Goal: Obtain resource: Obtain resource

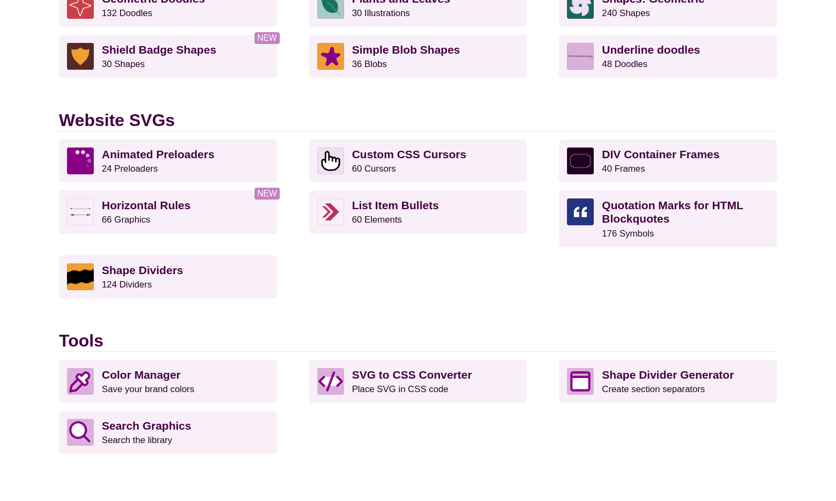
scroll to position [994, 0]
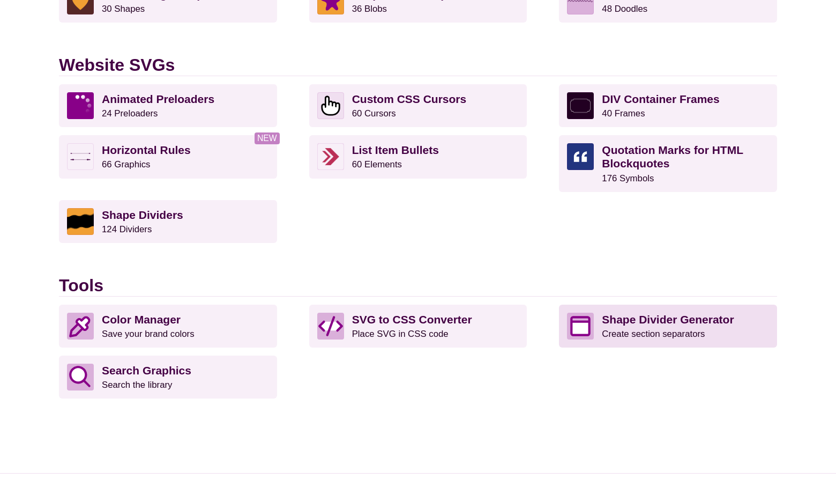
click at [698, 329] on small "Create section separators" at bounding box center [653, 334] width 103 height 10
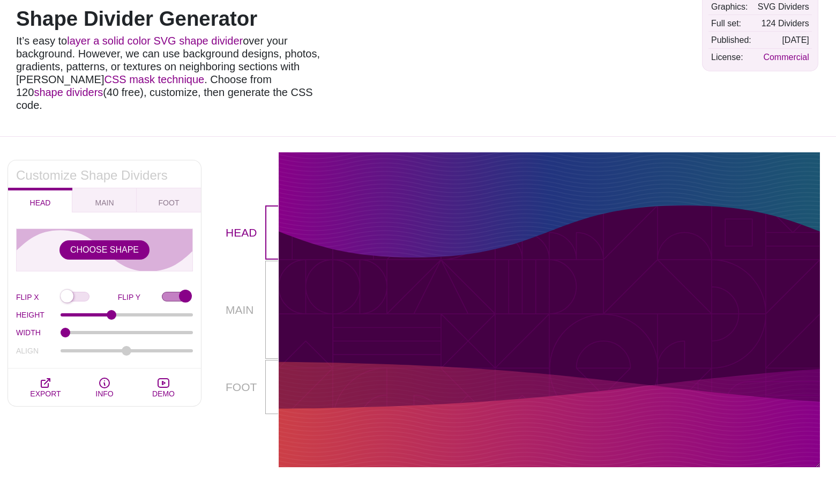
scroll to position [91, 0]
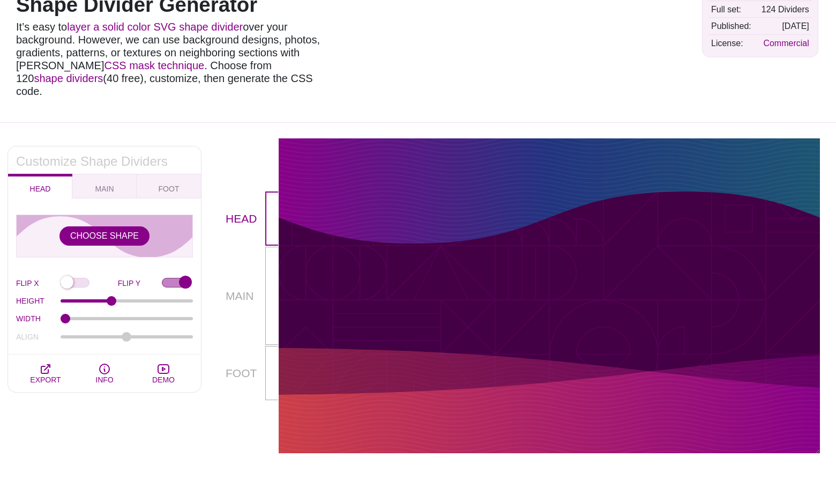
click at [406, 211] on div at bounding box center [549, 292] width 541 height 203
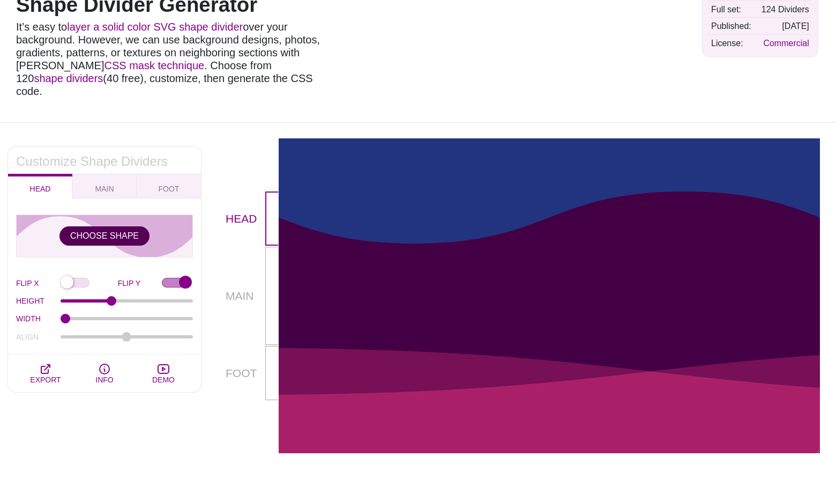
click at [124, 226] on button "CHOOSE SHAPE" at bounding box center [105, 235] width 90 height 19
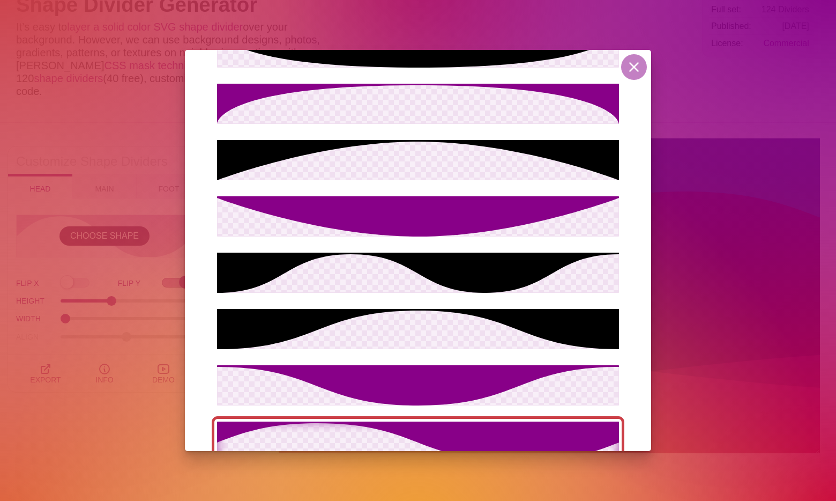
scroll to position [122, 0]
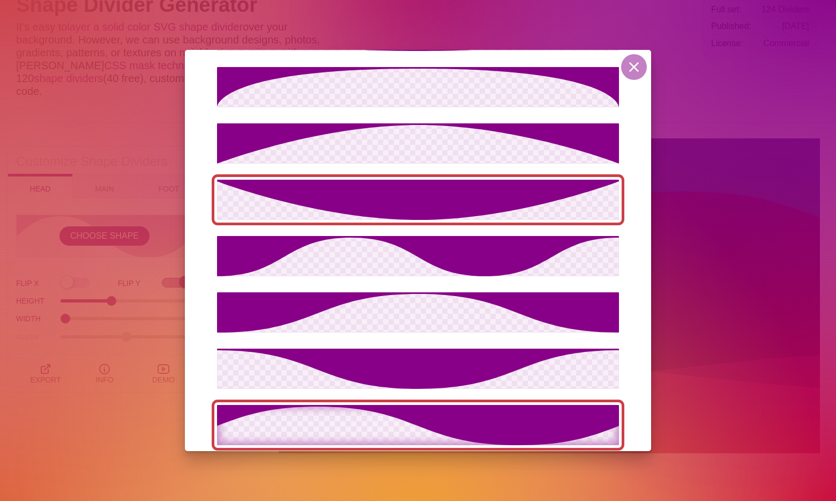
click at [435, 202] on icon at bounding box center [418, 200] width 402 height 40
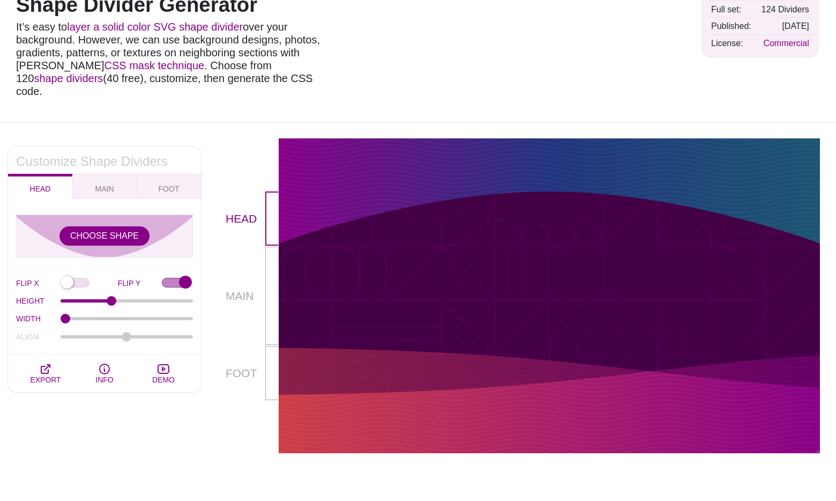
click at [352, 191] on div at bounding box center [549, 292] width 541 height 203
click at [348, 255] on div at bounding box center [549, 296] width 541 height 100
click at [351, 356] on div at bounding box center [549, 292] width 541 height 203
click at [379, 411] on div at bounding box center [549, 426] width 541 height 54
click at [250, 206] on p "HEAD" at bounding box center [246, 218] width 40 height 54
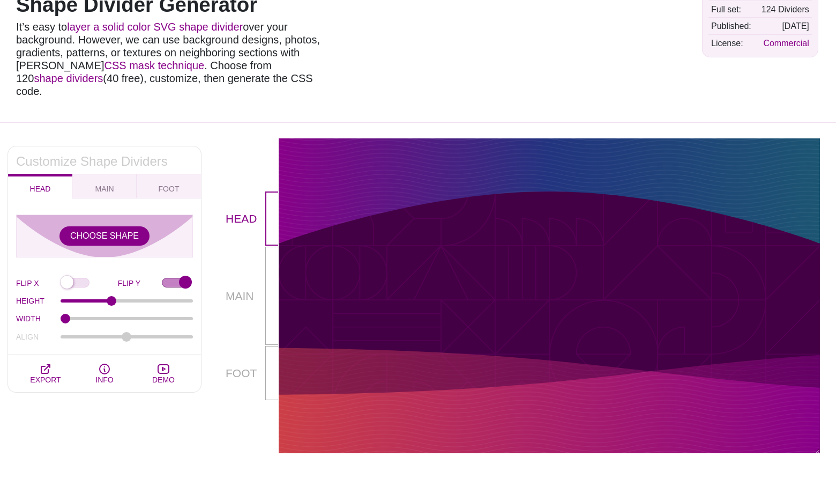
click at [242, 288] on p "MAIN" at bounding box center [246, 295] width 40 height 17
click at [270, 282] on div at bounding box center [271, 296] width 13 height 98
click at [268, 213] on div at bounding box center [271, 218] width 13 height 54
click at [236, 204] on p "HEAD" at bounding box center [246, 218] width 40 height 54
click at [239, 288] on p "MAIN" at bounding box center [246, 295] width 40 height 17
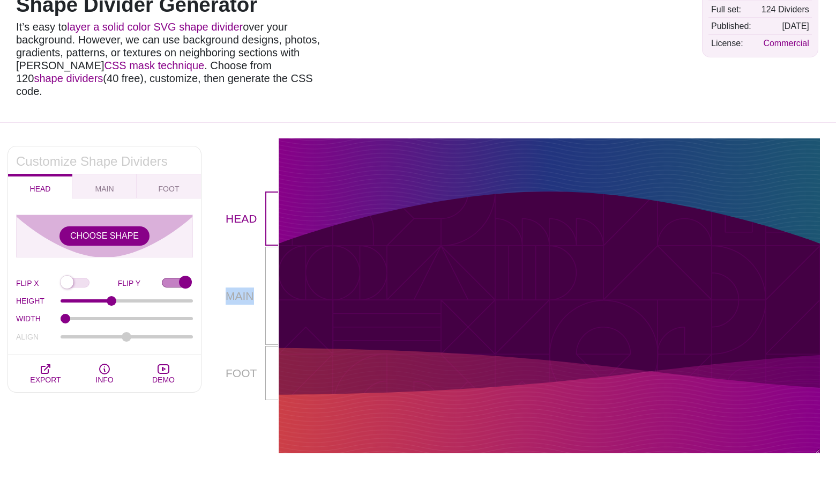
click at [239, 288] on p "MAIN" at bounding box center [246, 295] width 40 height 17
click at [289, 288] on div at bounding box center [549, 296] width 541 height 100
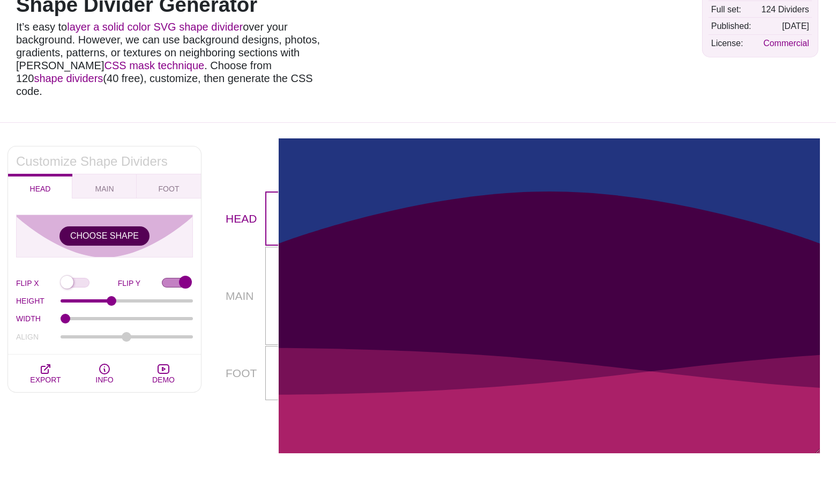
click at [102, 227] on button "CHOOSE SHAPE" at bounding box center [105, 235] width 90 height 19
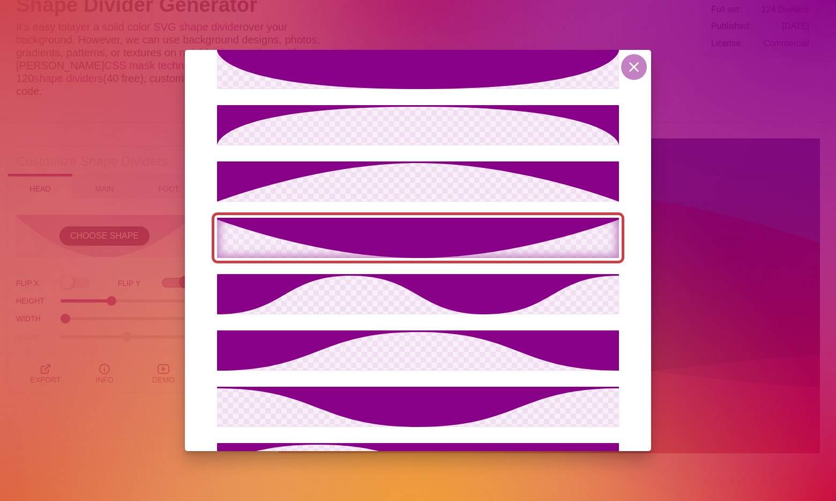
scroll to position [72, 0]
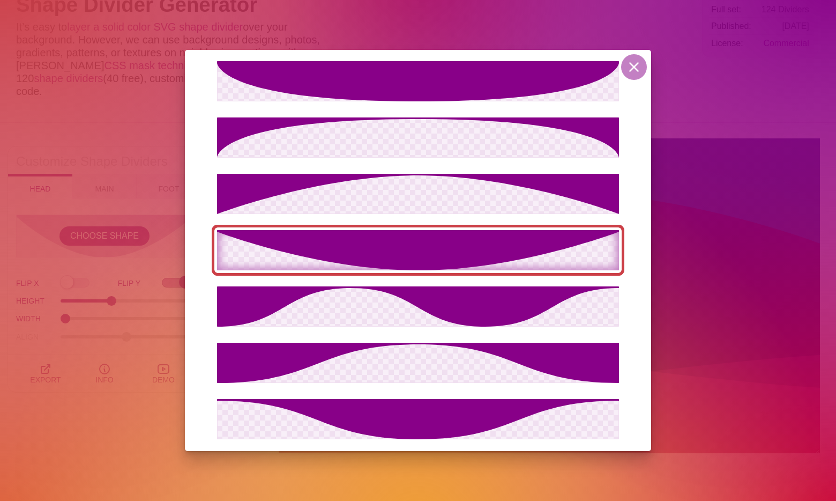
click at [318, 258] on icon at bounding box center [418, 250] width 402 height 40
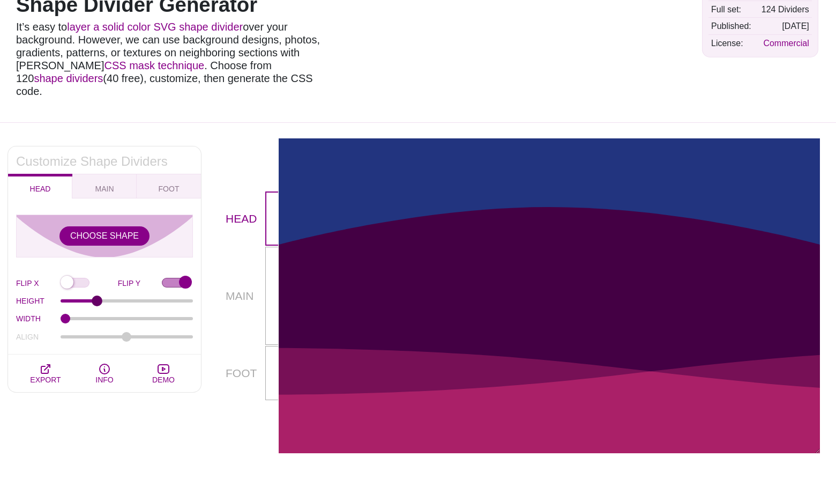
drag, startPoint x: 111, startPoint y: 291, endPoint x: 96, endPoint y: 291, distance: 14.5
type input "72"
click at [96, 299] on input "HEIGHT" at bounding box center [127, 301] width 133 height 4
click at [182, 278] on input "FLIP Y" at bounding box center [177, 283] width 31 height 11
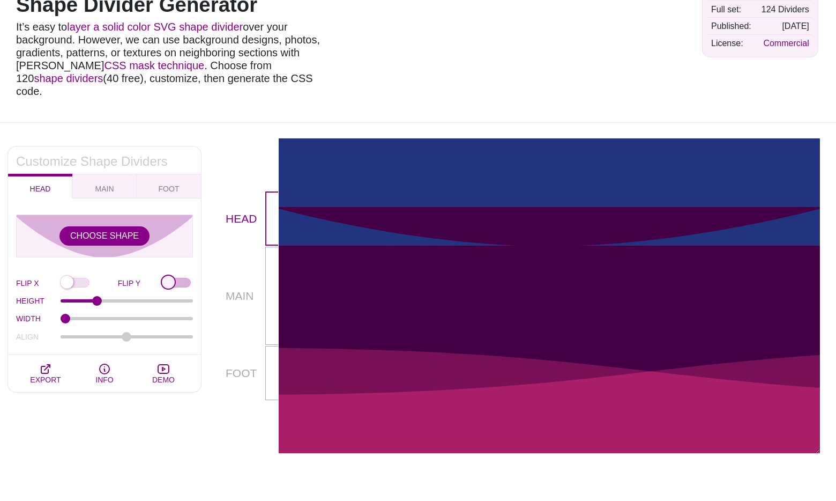
click at [169, 278] on input "FLIP Y" at bounding box center [177, 283] width 31 height 11
checkbox input "true"
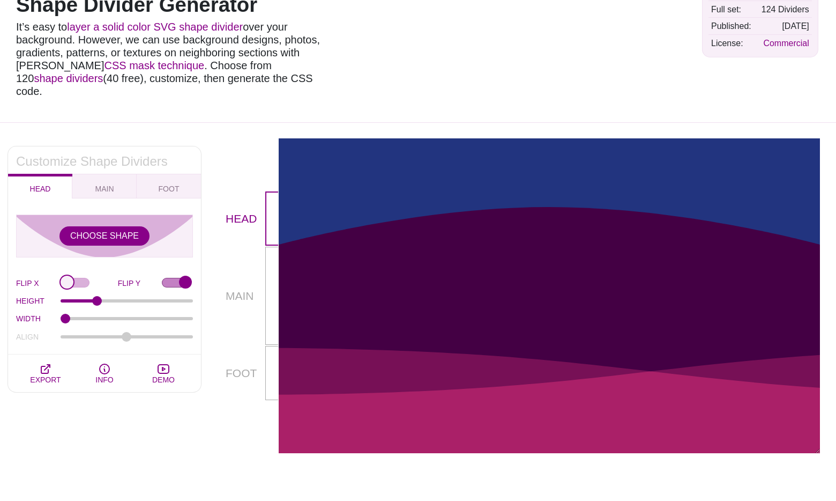
click at [64, 278] on input "FLIP X" at bounding box center [89, 283] width 57 height 11
click at [75, 278] on input "FLIP X" at bounding box center [89, 283] width 57 height 11
checkbox input "false"
click at [183, 278] on input "FLIP Y" at bounding box center [177, 283] width 31 height 11
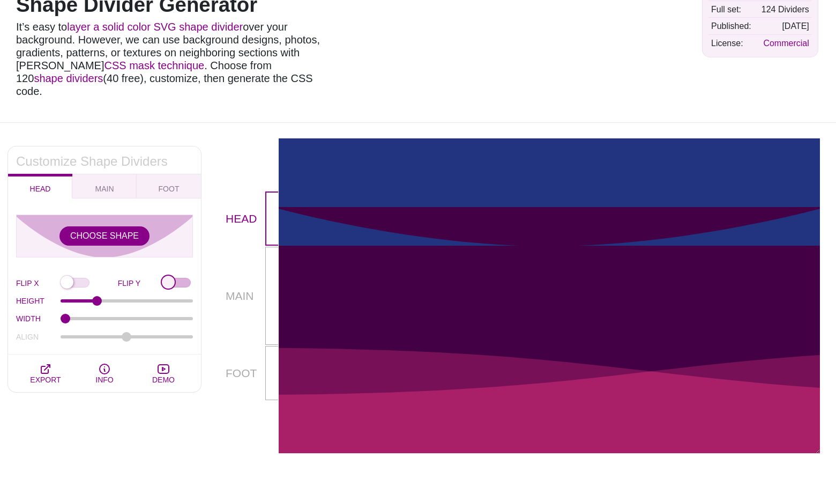
click at [183, 278] on input "FLIP Y" at bounding box center [177, 283] width 31 height 11
checkbox input "true"
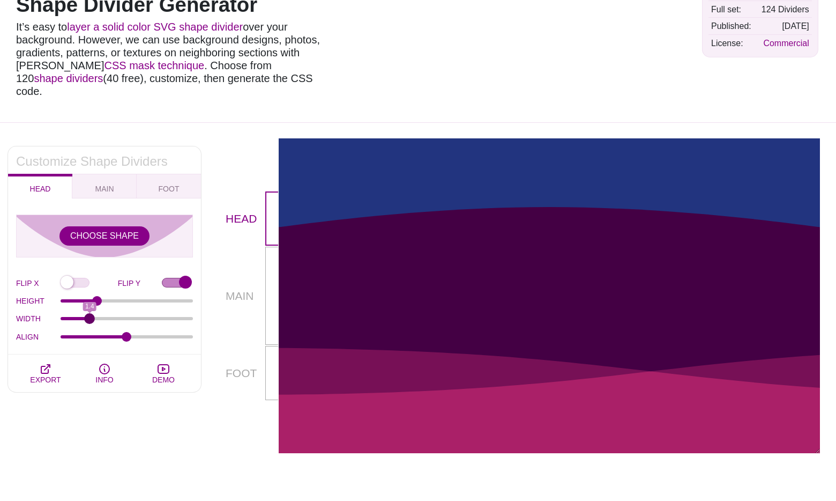
drag, startPoint x: 63, startPoint y: 303, endPoint x: 88, endPoint y: 310, distance: 25.8
type input "1.4"
click at [88, 316] on input "WIDTH" at bounding box center [127, 318] width 133 height 4
type input "0"
click at [127, 334] on input "ALIGN" at bounding box center [127, 336] width 133 height 4
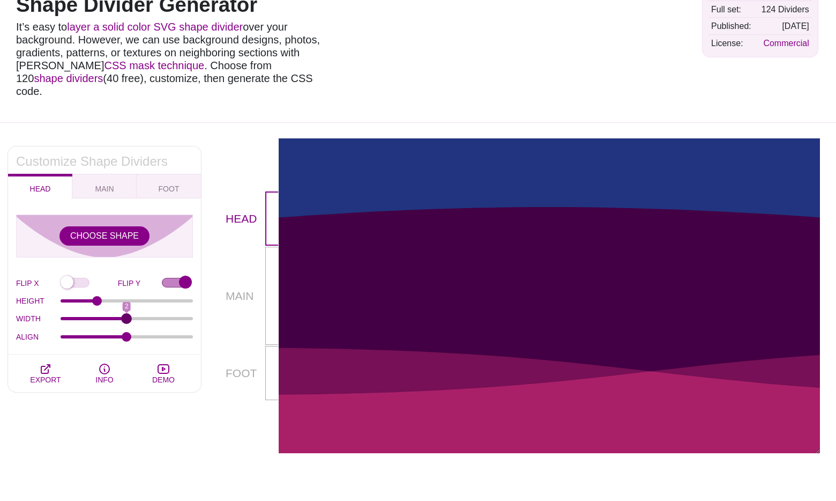
drag, startPoint x: 89, startPoint y: 305, endPoint x: 124, endPoint y: 311, distance: 35.4
click at [124, 316] on input "WIDTH" at bounding box center [127, 318] width 133 height 4
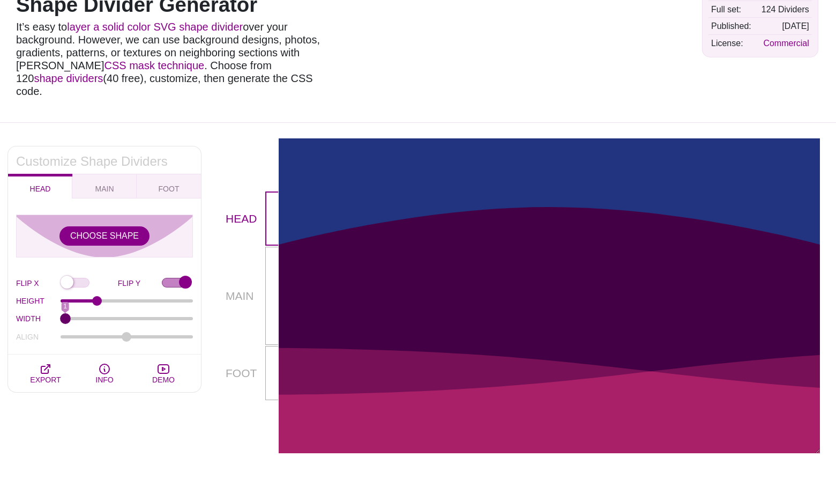
drag, startPoint x: 127, startPoint y: 301, endPoint x: 33, endPoint y: 308, distance: 94.6
type input "1"
click at [61, 316] on input "WIDTH" at bounding box center [127, 318] width 133 height 4
drag, startPoint x: 96, startPoint y: 289, endPoint x: 100, endPoint y: 297, distance: 8.4
type input "80"
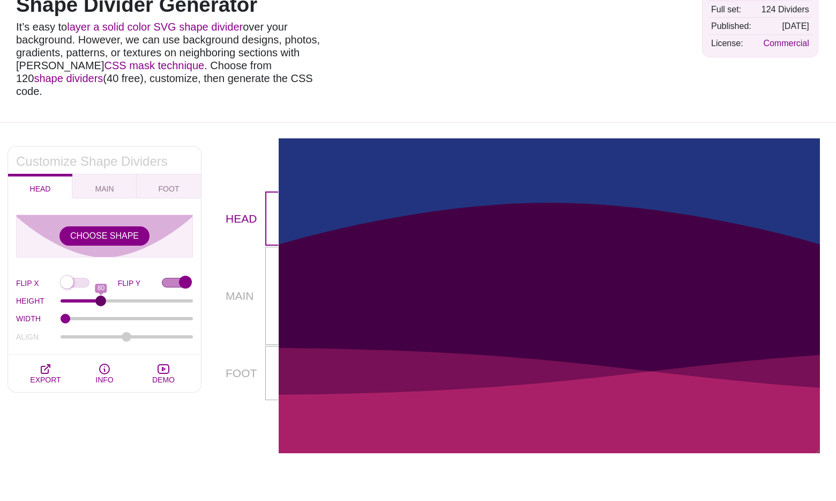
click at [100, 299] on input "HEIGHT" at bounding box center [127, 301] width 133 height 4
click at [107, 183] on span "MAIN" at bounding box center [104, 189] width 27 height 12
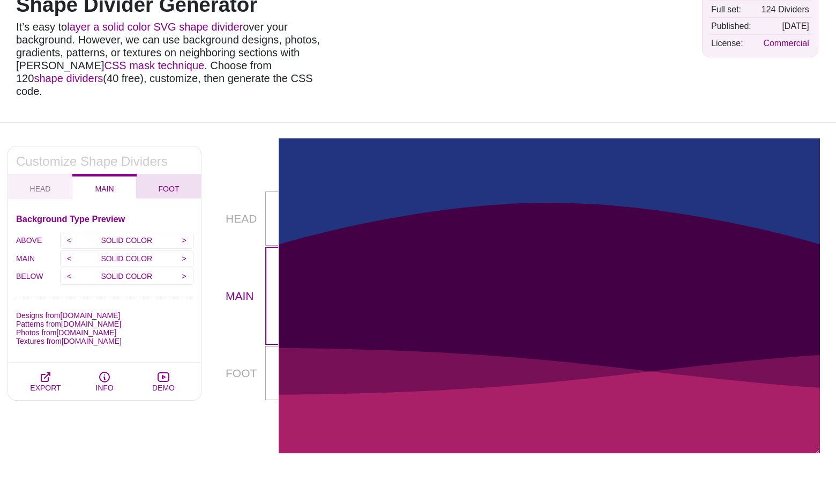
click at [172, 183] on span "FOOT" at bounding box center [168, 189] width 29 height 12
checkbox input "false"
type input "90"
type input "1.5"
type input "-75"
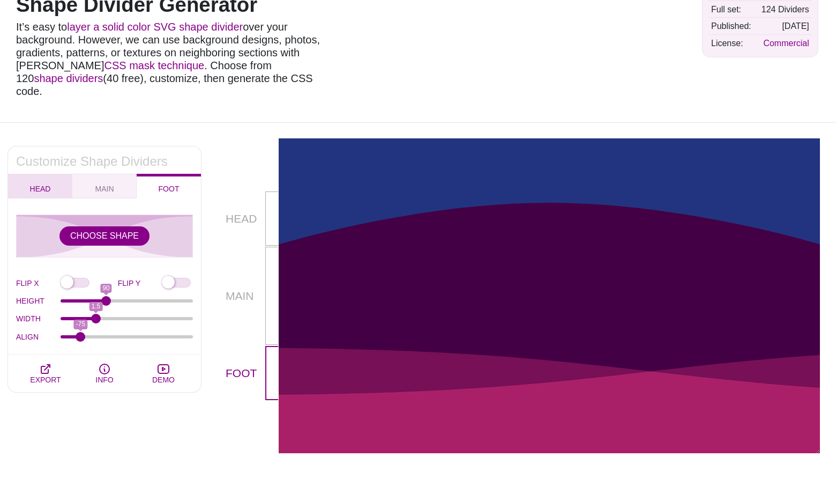
click at [50, 183] on span "HEAD" at bounding box center [40, 189] width 29 height 12
checkbox input "true"
type input "80"
type input "1"
type input "0"
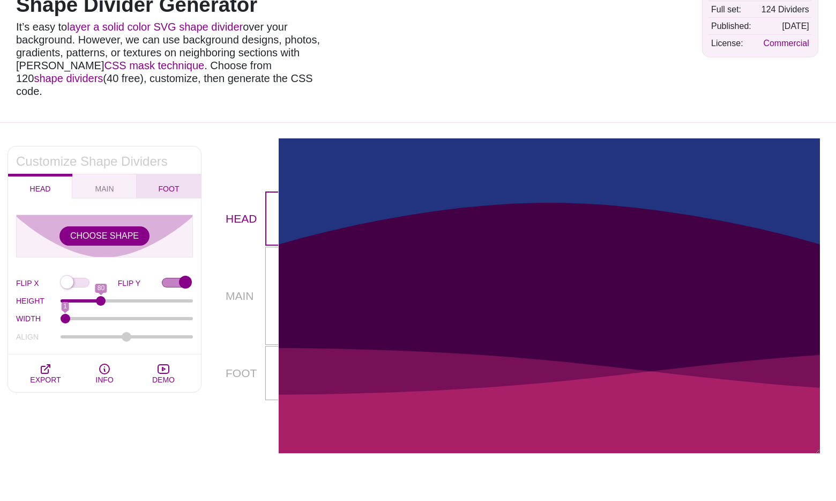
click at [159, 183] on span "FOOT" at bounding box center [168, 189] width 29 height 12
checkbox input "false"
type input "90"
type input "1.5"
type input "-75"
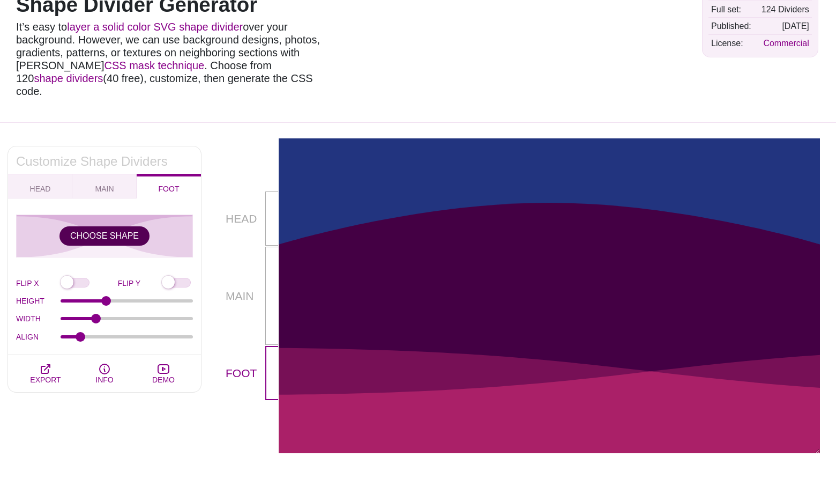
click at [135, 226] on button "CHOOSE SHAPE" at bounding box center [105, 235] width 90 height 19
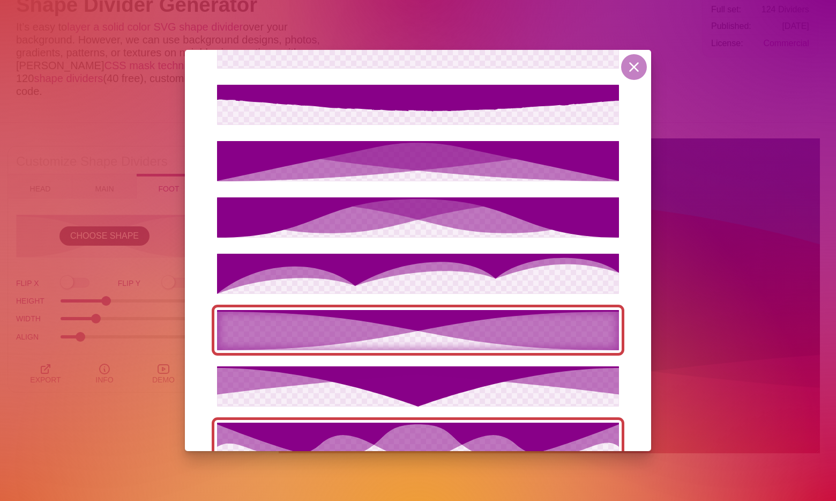
scroll to position [1589, 0]
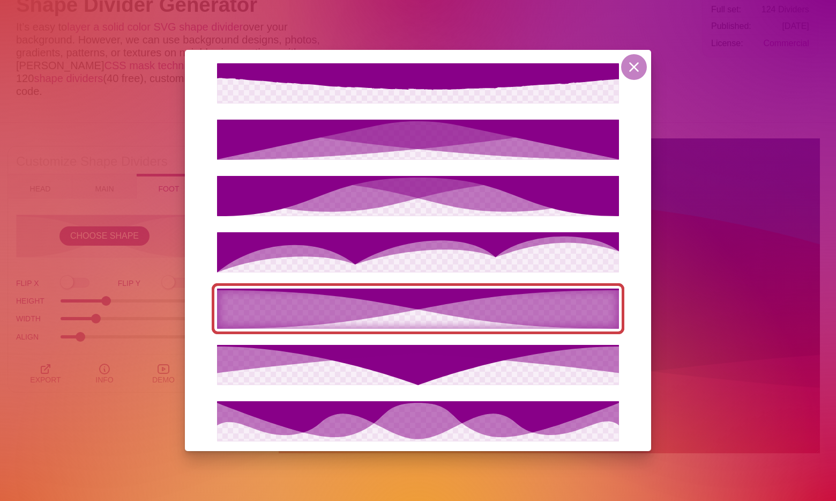
click at [457, 315] on icon at bounding box center [418, 308] width 402 height 40
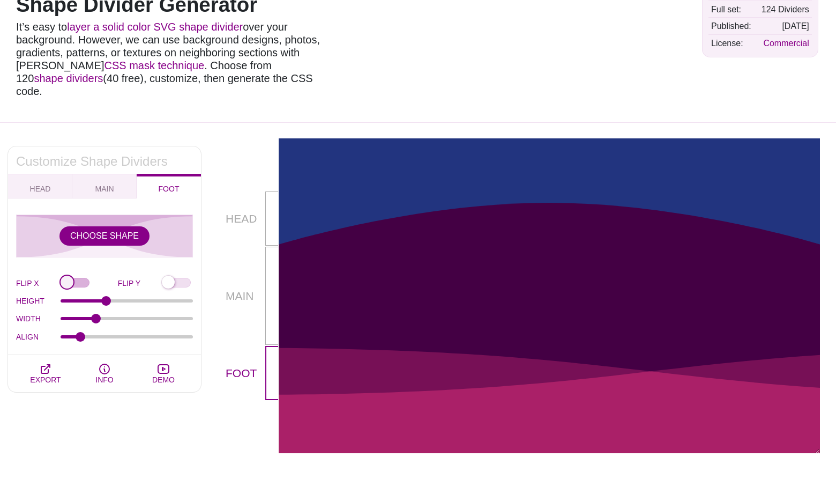
click at [71, 278] on input "FLIP X" at bounding box center [89, 283] width 57 height 11
checkbox input "true"
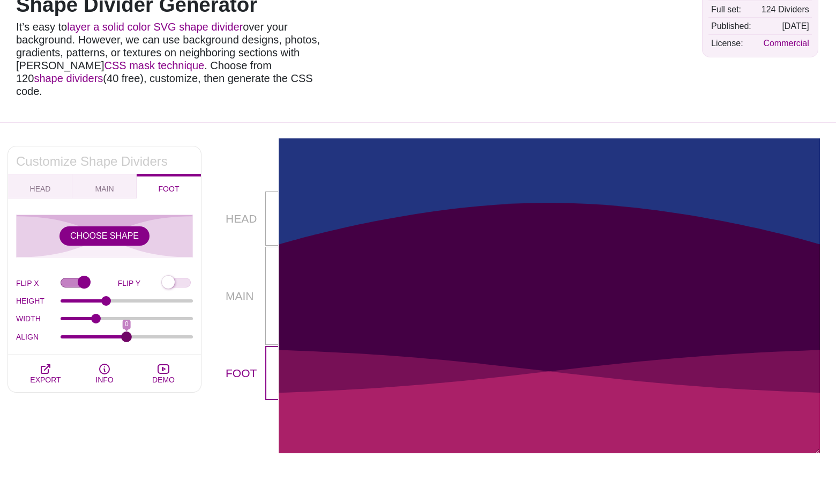
drag, startPoint x: 77, startPoint y: 324, endPoint x: 126, endPoint y: 323, distance: 48.8
type input "0"
click at [126, 334] on input "ALIGN" at bounding box center [127, 336] width 133 height 4
click at [43, 183] on span "HEAD" at bounding box center [40, 189] width 29 height 12
checkbox input "false"
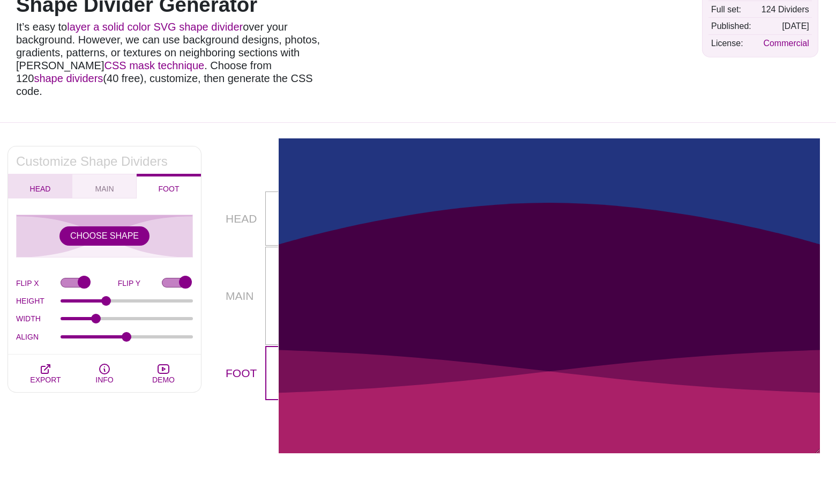
checkbox input "true"
type input "80"
type input "1"
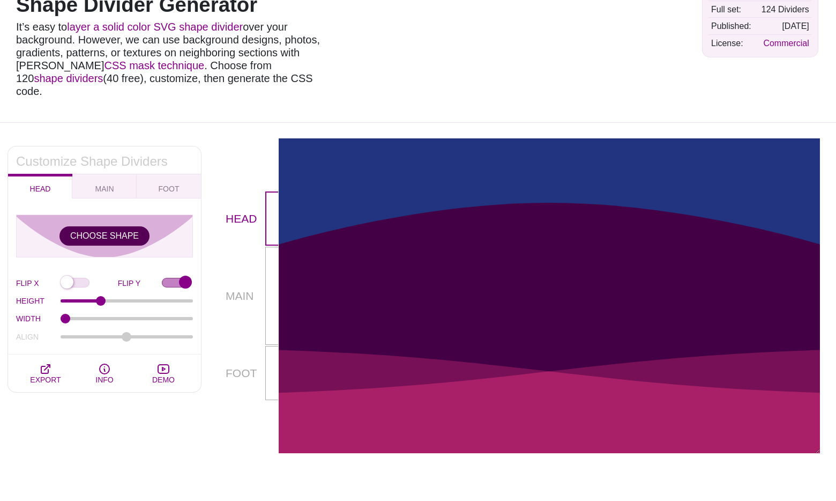
click at [106, 228] on button "CHOOSE SHAPE" at bounding box center [105, 235] width 90 height 19
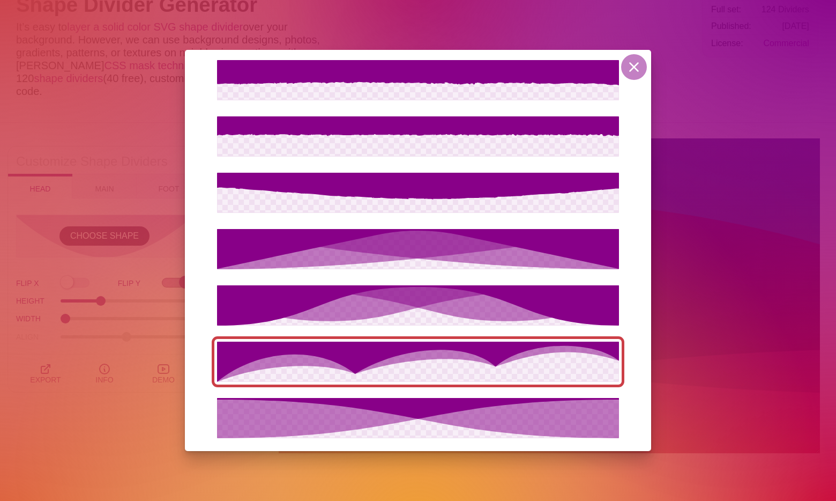
scroll to position [1487, 0]
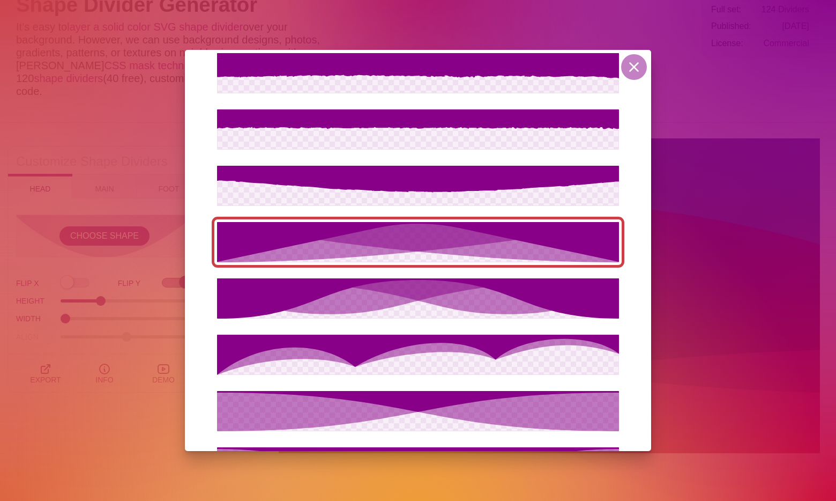
click at [412, 249] on icon at bounding box center [418, 242] width 402 height 40
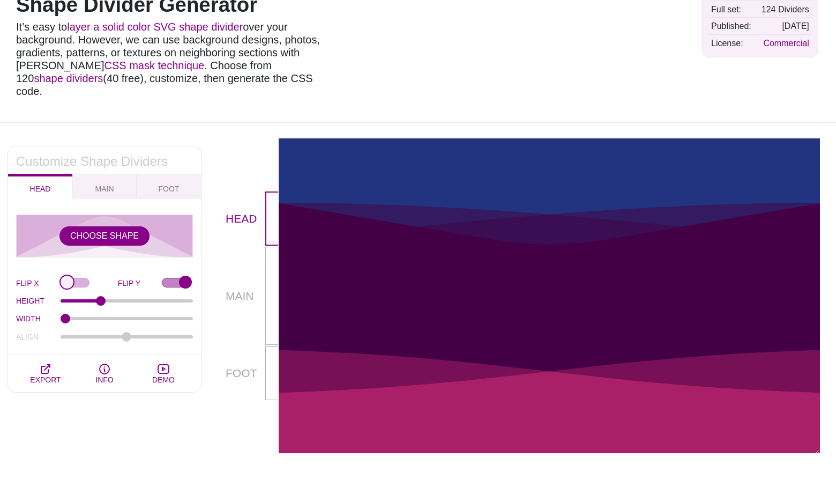
click at [65, 278] on input "FLIP X" at bounding box center [89, 283] width 57 height 11
click at [70, 278] on input "FLIP X" at bounding box center [89, 283] width 57 height 11
checkbox input "false"
click at [102, 226] on button "CHOOSE SHAPE" at bounding box center [105, 235] width 90 height 19
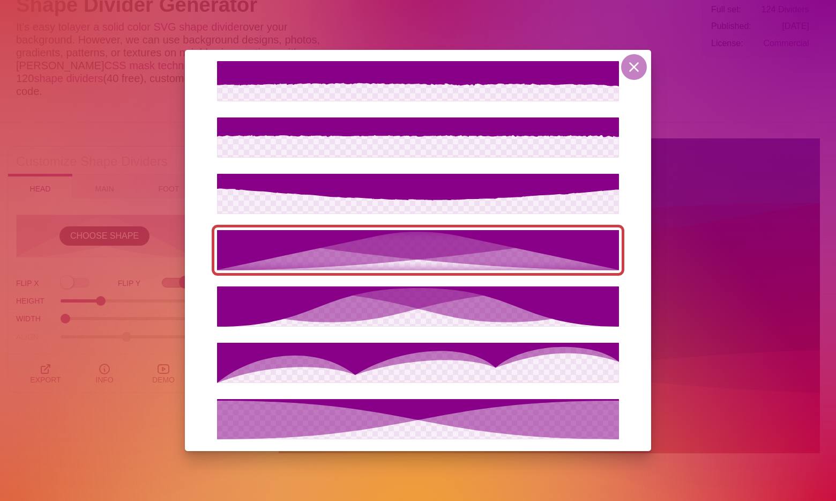
scroll to position [1583, 0]
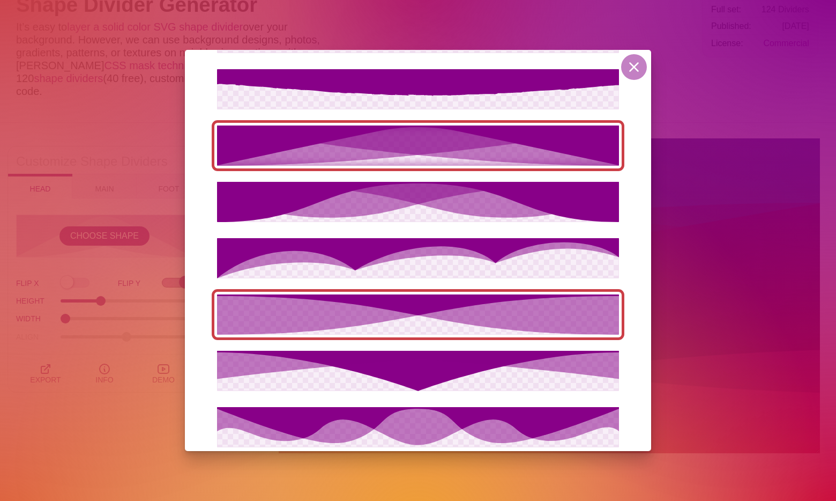
click at [407, 319] on icon at bounding box center [418, 314] width 402 height 40
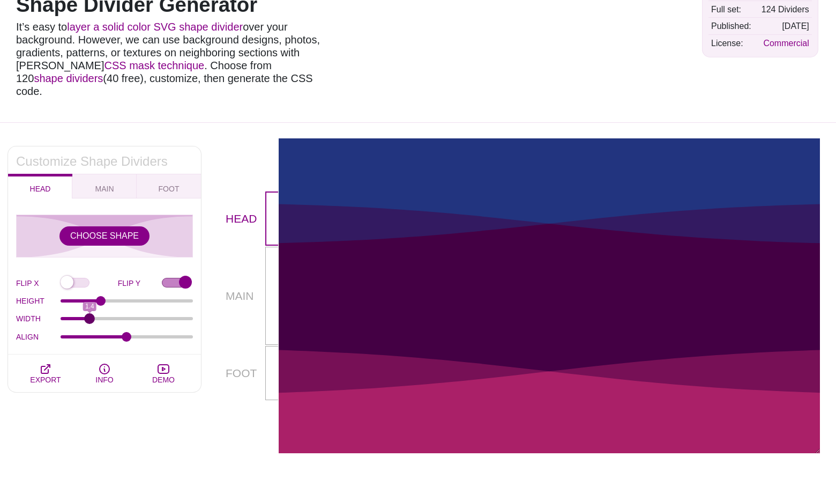
drag, startPoint x: 70, startPoint y: 306, endPoint x: 90, endPoint y: 308, distance: 19.9
type input "1.4"
click at [90, 316] on input "WIDTH" at bounding box center [127, 318] width 133 height 4
type input "0"
click at [126, 334] on input "ALIGN" at bounding box center [127, 336] width 133 height 4
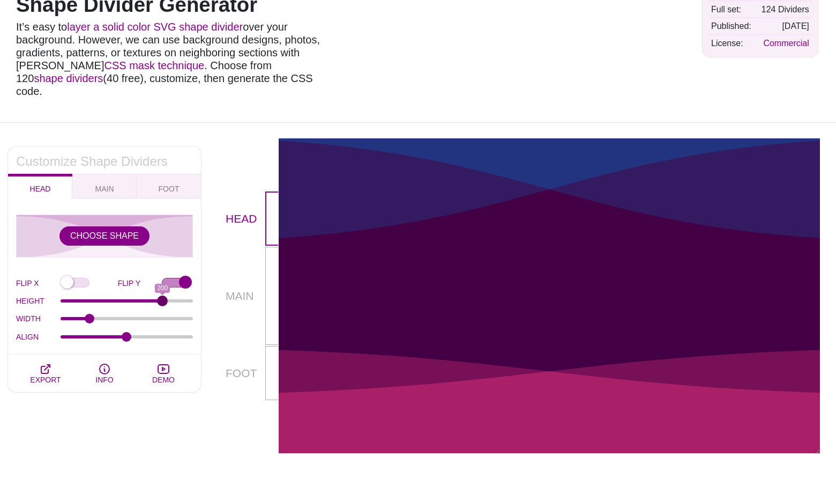
drag, startPoint x: 100, startPoint y: 288, endPoint x: 162, endPoint y: 283, distance: 62.4
type input "200"
click at [162, 299] on input "HEIGHT" at bounding box center [127, 301] width 133 height 4
click at [170, 183] on span "FOOT" at bounding box center [168, 189] width 29 height 12
checkbox input "true"
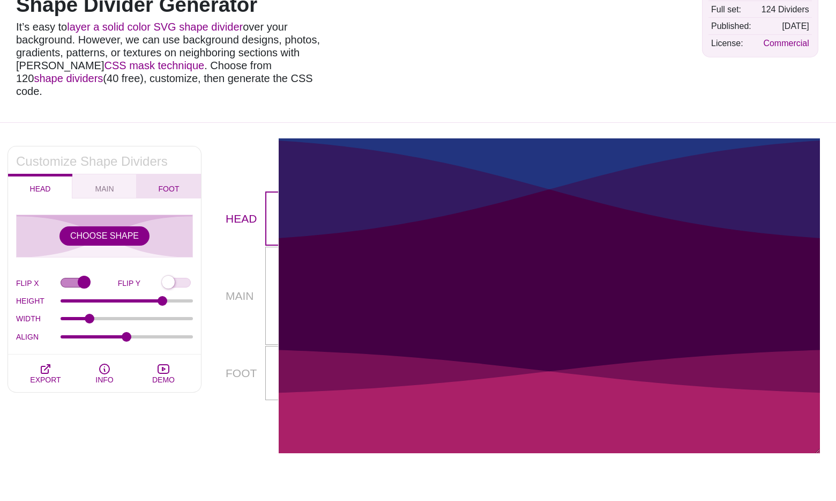
checkbox input "false"
type input "90"
type input "1.5"
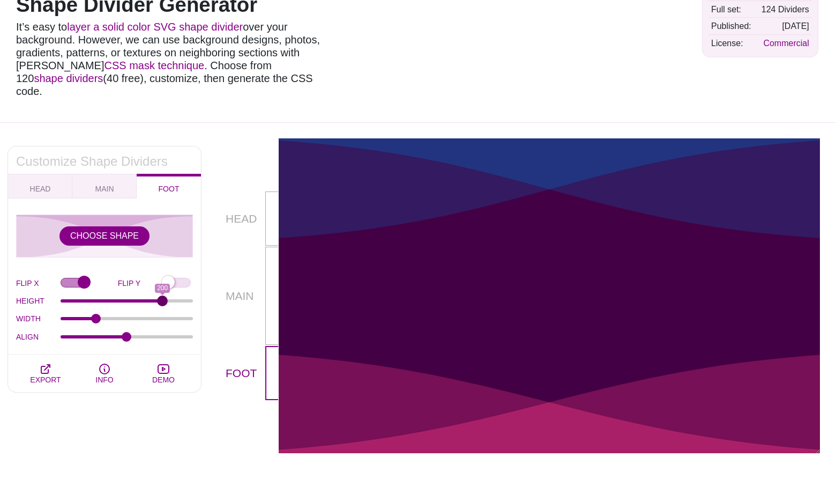
drag, startPoint x: 109, startPoint y: 289, endPoint x: 162, endPoint y: 288, distance: 53.6
type input "200"
click at [162, 299] on input "HEIGHT" at bounding box center [127, 301] width 133 height 4
click at [108, 183] on span "MAIN" at bounding box center [104, 189] width 27 height 12
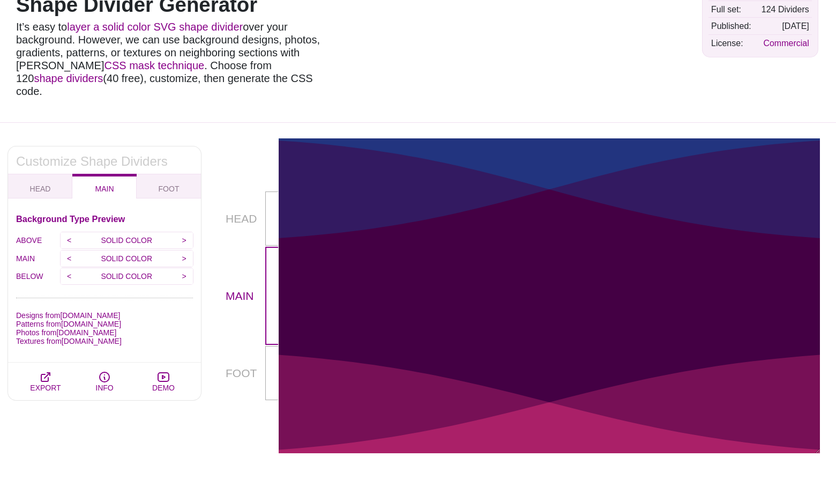
click at [146, 232] on p "SOLID COLOR" at bounding box center [127, 240] width 98 height 16
click at [187, 232] on input ">" at bounding box center [184, 240] width 18 height 16
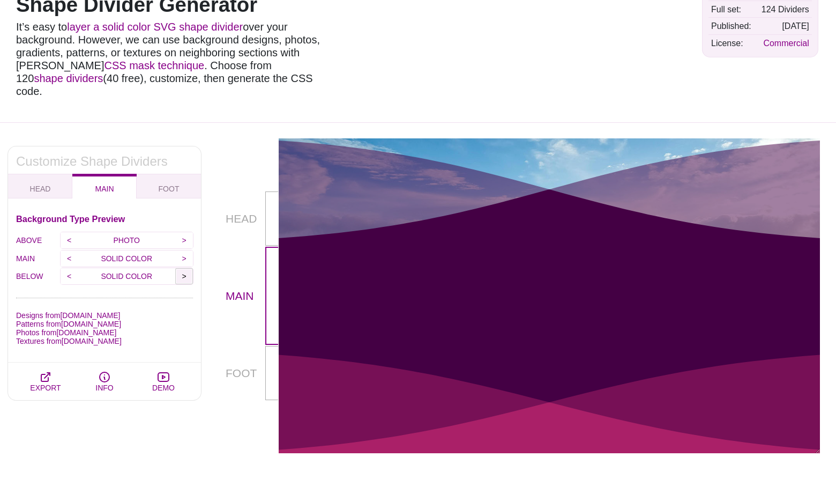
click at [183, 268] on input ">" at bounding box center [184, 276] width 18 height 16
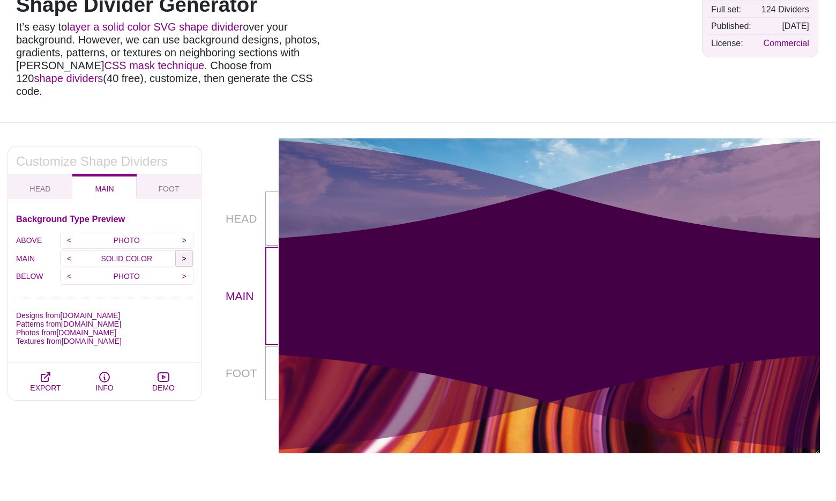
click at [186, 250] on input ">" at bounding box center [184, 258] width 18 height 16
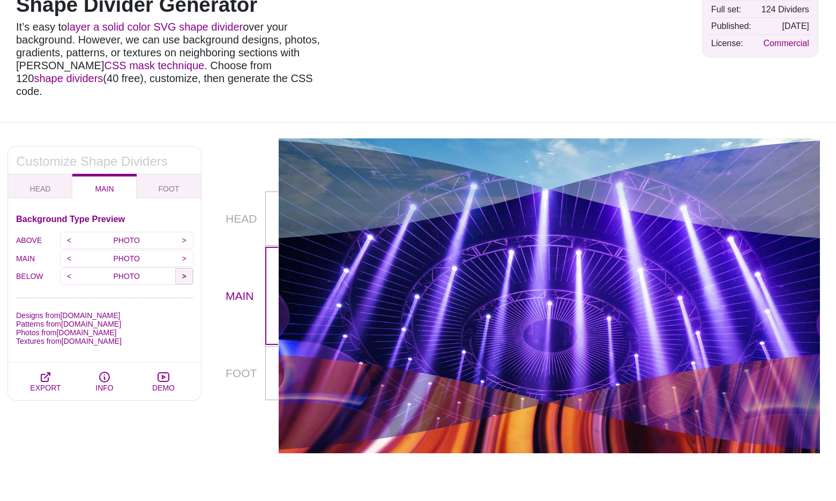
click at [182, 268] on input ">" at bounding box center [184, 276] width 18 height 16
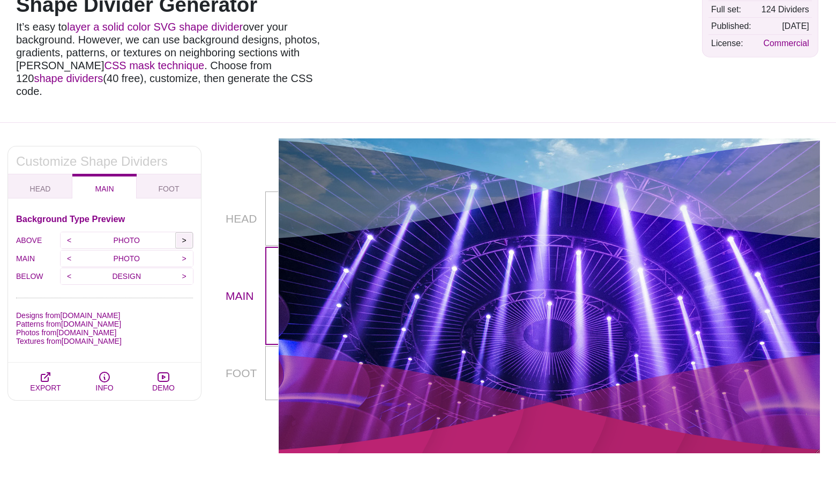
click at [187, 232] on input ">" at bounding box center [184, 240] width 18 height 16
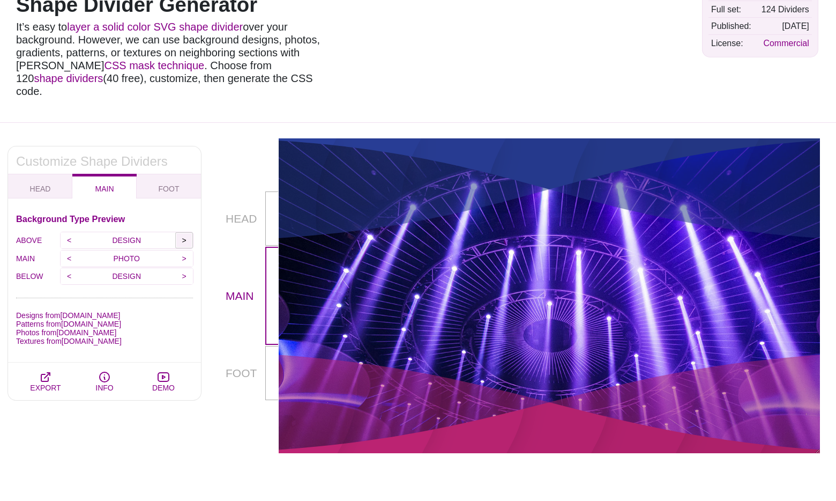
click at [187, 232] on input ">" at bounding box center [184, 240] width 18 height 16
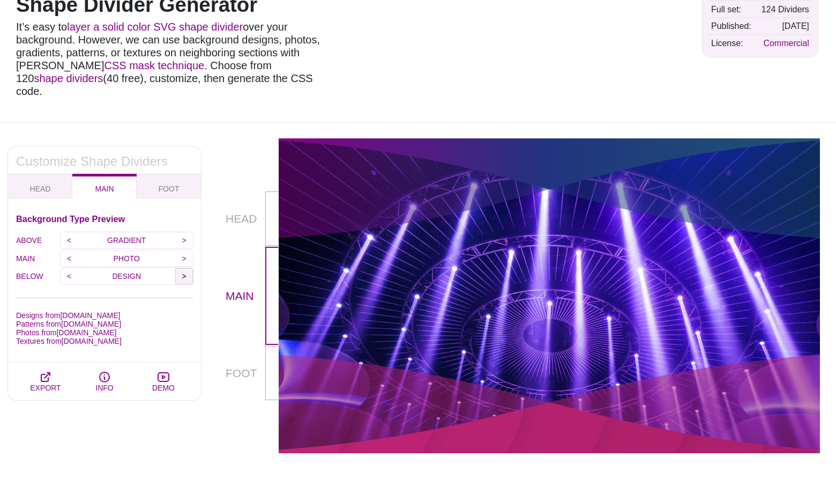
click at [185, 268] on input ">" at bounding box center [184, 276] width 18 height 16
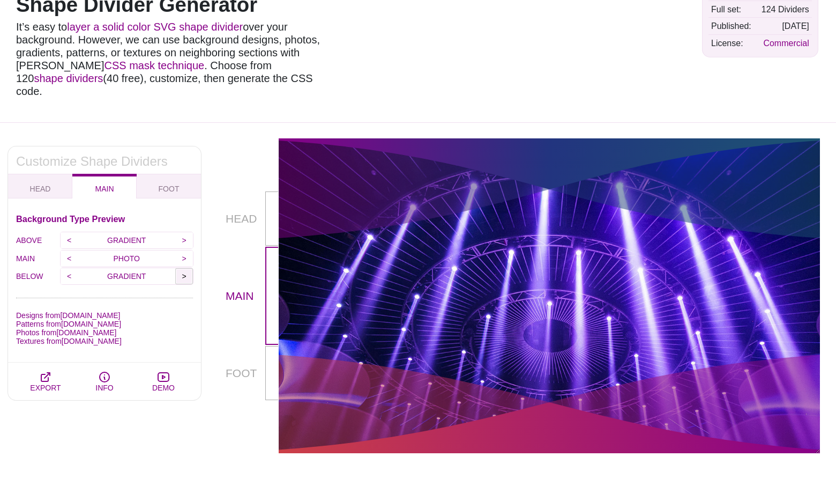
click at [185, 268] on input ">" at bounding box center [184, 276] width 18 height 16
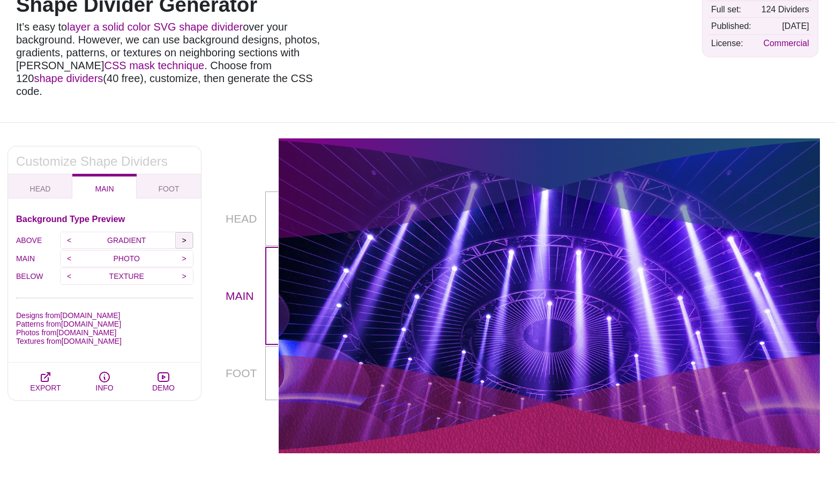
click at [185, 232] on input ">" at bounding box center [184, 240] width 18 height 16
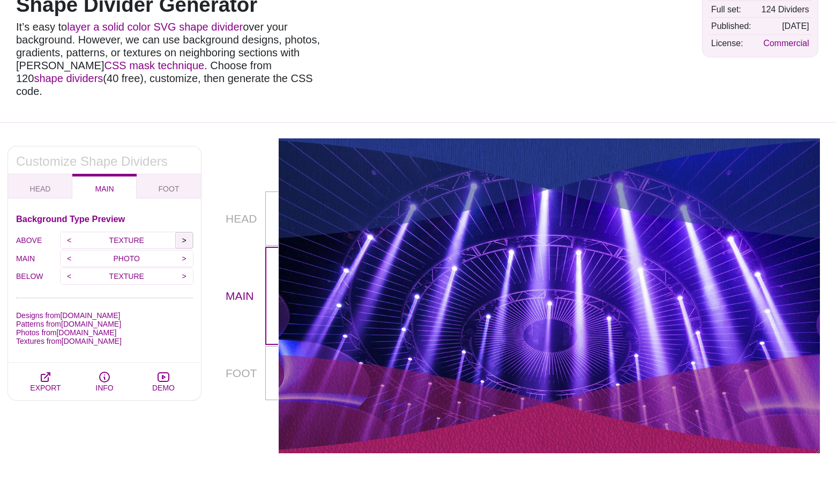
click at [185, 232] on input ">" at bounding box center [184, 240] width 18 height 16
click at [184, 268] on input ">" at bounding box center [184, 276] width 18 height 16
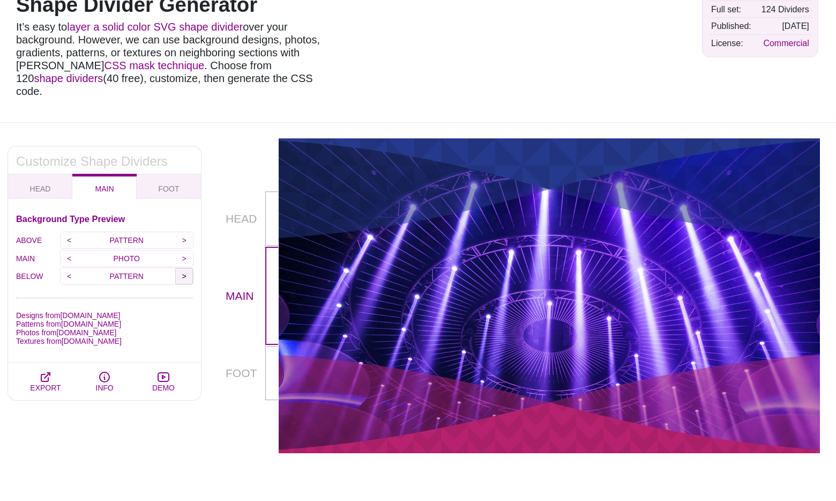
click at [184, 268] on input ">" at bounding box center [184, 276] width 18 height 16
click at [186, 232] on input ">" at bounding box center [184, 240] width 18 height 16
click at [183, 250] on input ">" at bounding box center [184, 258] width 18 height 16
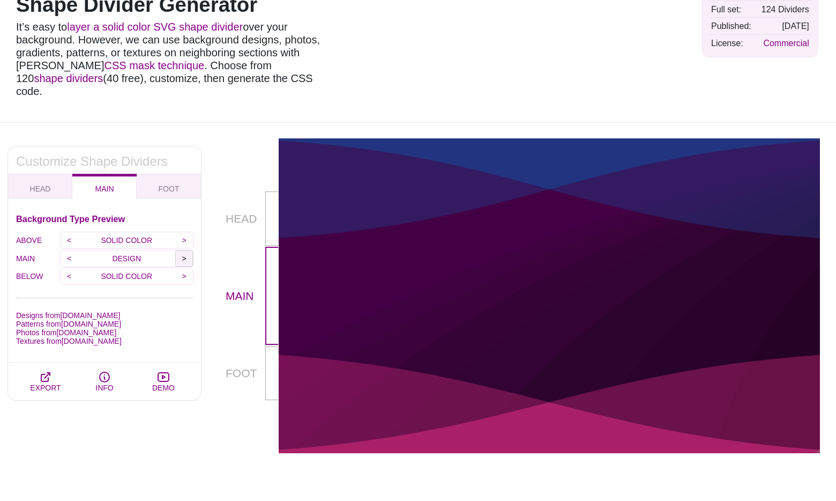
click at [183, 250] on input ">" at bounding box center [184, 258] width 18 height 16
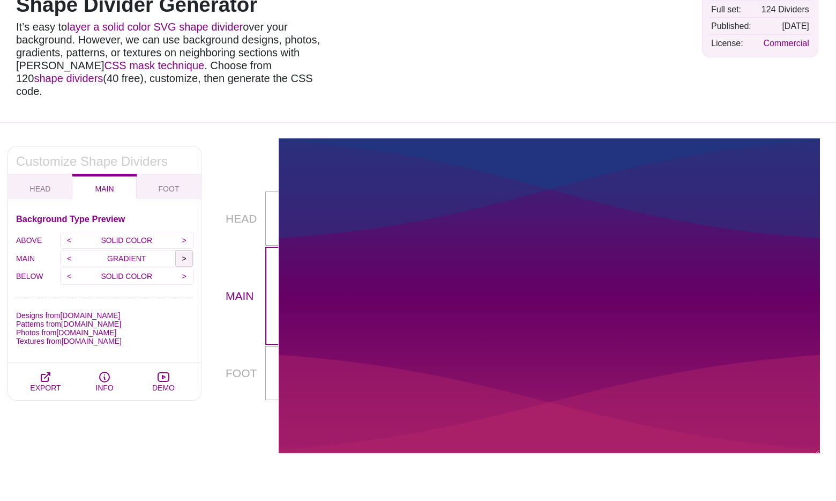
click at [183, 250] on input ">" at bounding box center [184, 258] width 18 height 16
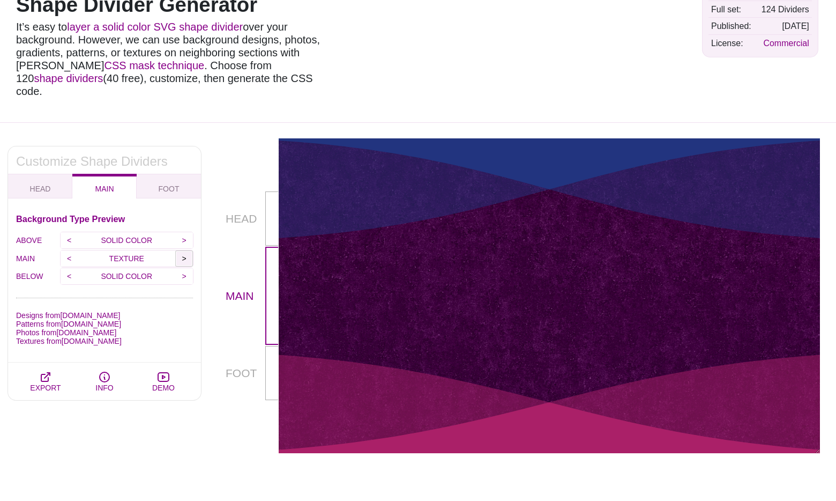
click at [183, 250] on input ">" at bounding box center [184, 258] width 18 height 16
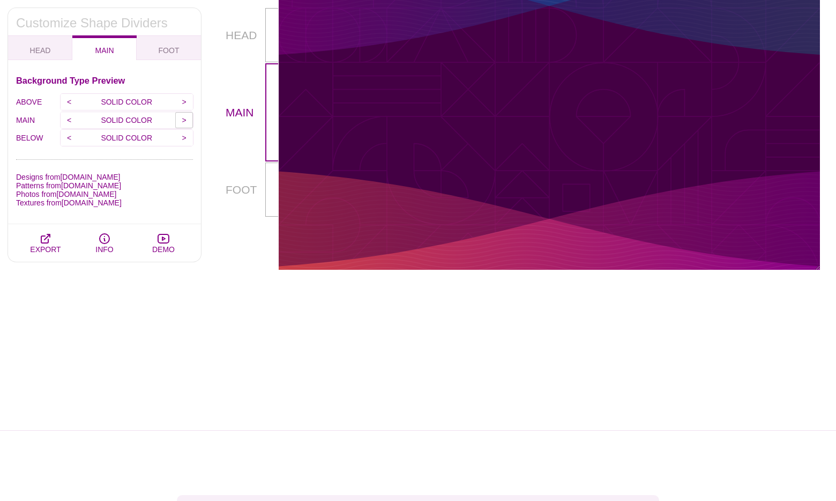
scroll to position [158, 0]
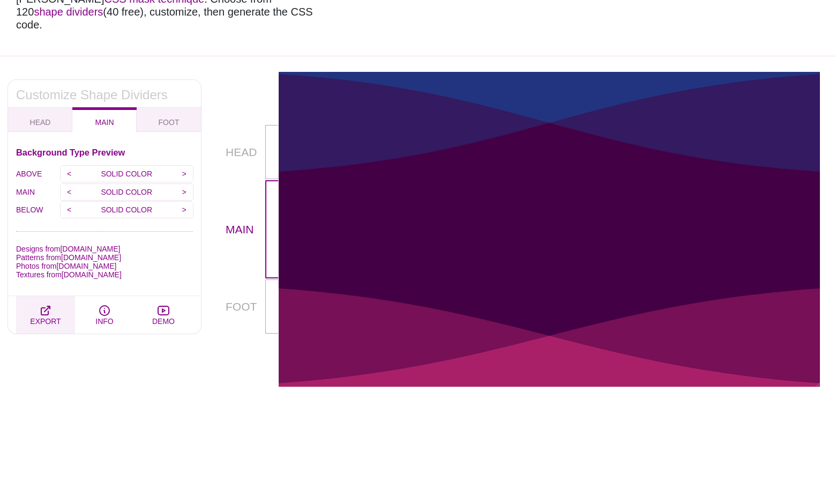
click at [46, 306] on icon "button" at bounding box center [45, 310] width 9 height 9
type textarea "*, *::before, *::after { box-sizing: border-box; } .mask-container { container-…"
type textarea "<div class="mask-container"> <div class="above-mask-box"> <div class="box-wrap"…"
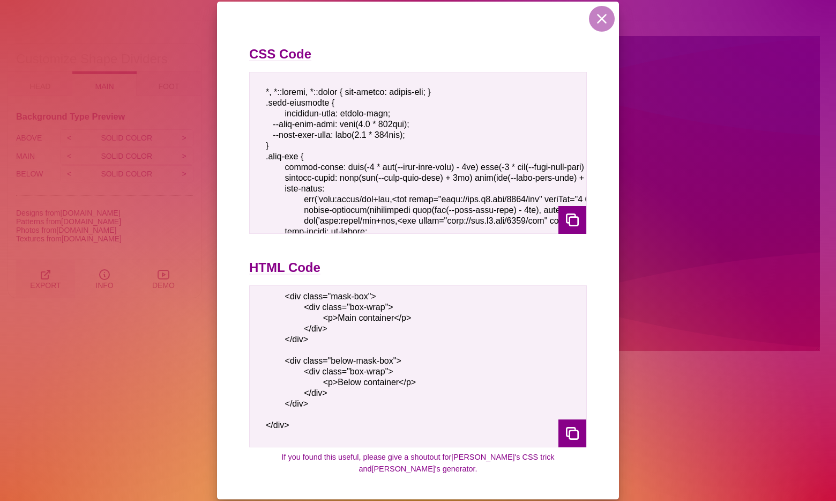
scroll to position [0, 0]
click at [600, 28] on button at bounding box center [602, 19] width 26 height 26
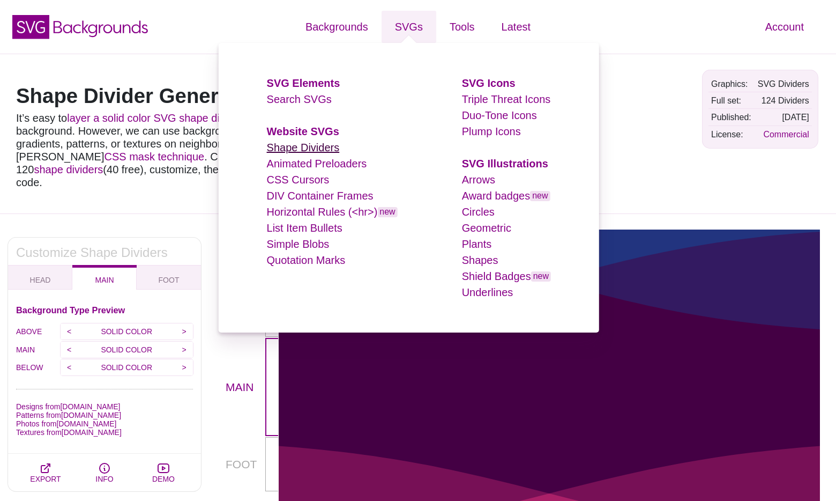
click at [313, 148] on link "Shape Dividers" at bounding box center [303, 148] width 73 height 12
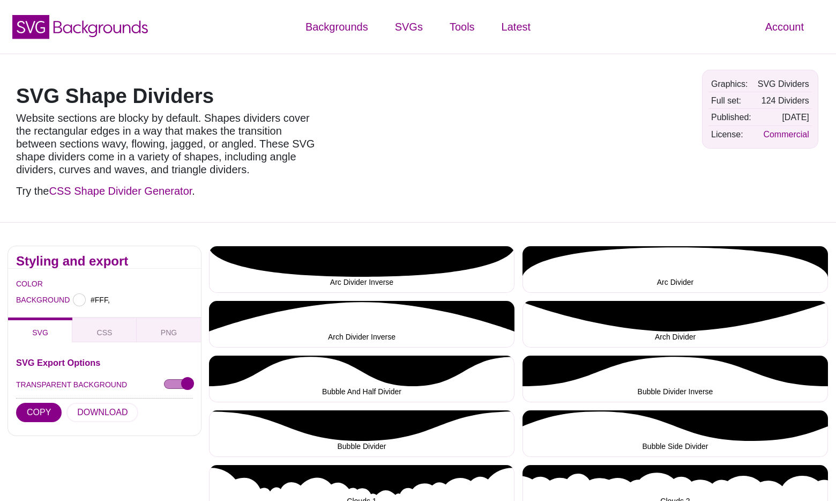
type input "#FFFFFF"
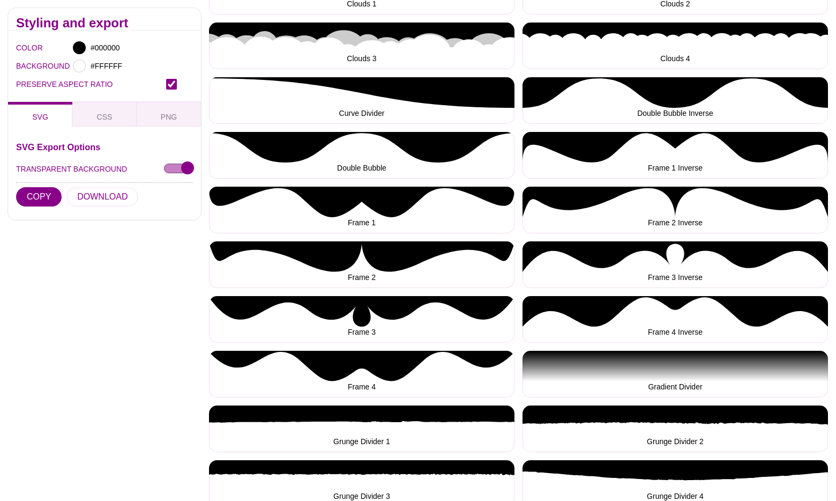
scroll to position [504, 0]
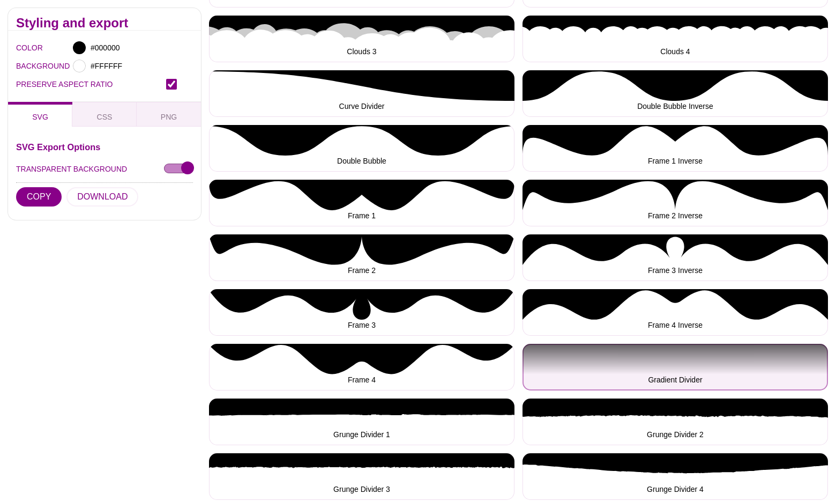
click at [765, 365] on button "Gradient Divider" at bounding box center [676, 367] width 306 height 47
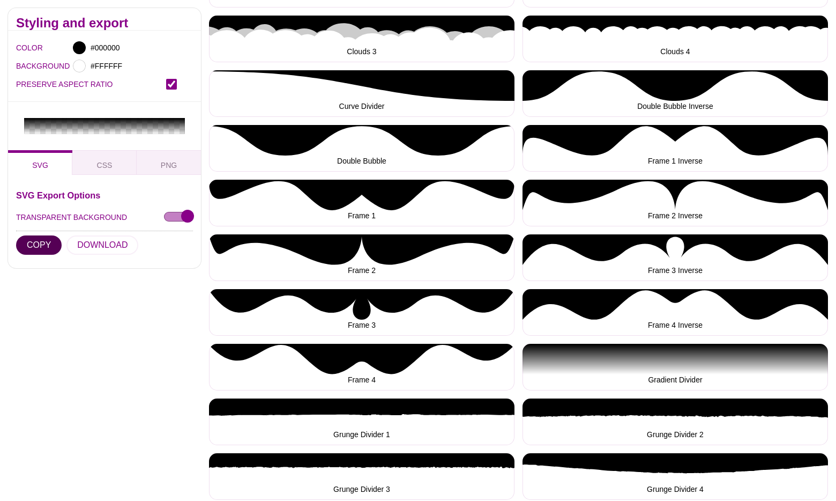
click at [41, 246] on button "COPY" at bounding box center [39, 244] width 46 height 19
click at [100, 244] on button "DOWNLOAD" at bounding box center [102, 244] width 72 height 19
click at [40, 242] on button "COPY" at bounding box center [39, 244] width 46 height 19
click at [80, 46] on div at bounding box center [79, 47] width 13 height 13
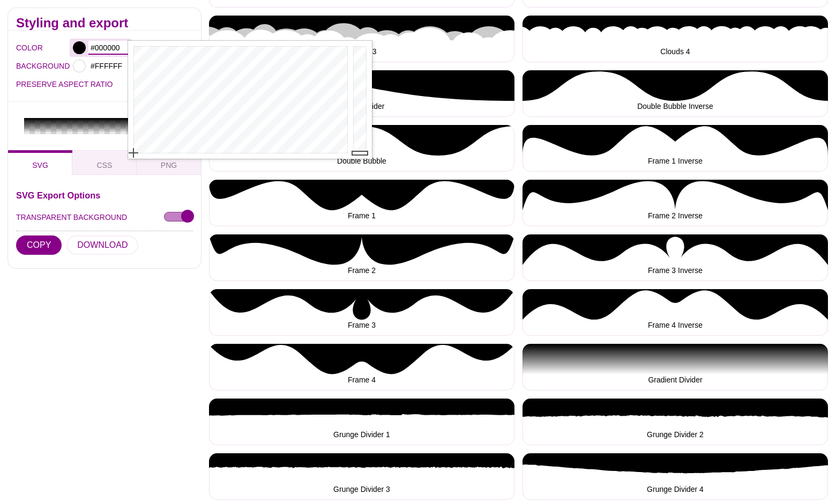
click at [111, 51] on input "#000000" at bounding box center [108, 48] width 40 height 14
click at [111, 49] on input "#000000" at bounding box center [108, 48] width 40 height 14
paste input "import React from 'react' import PropTypes from 'prop-types' const SvgDivider =…"
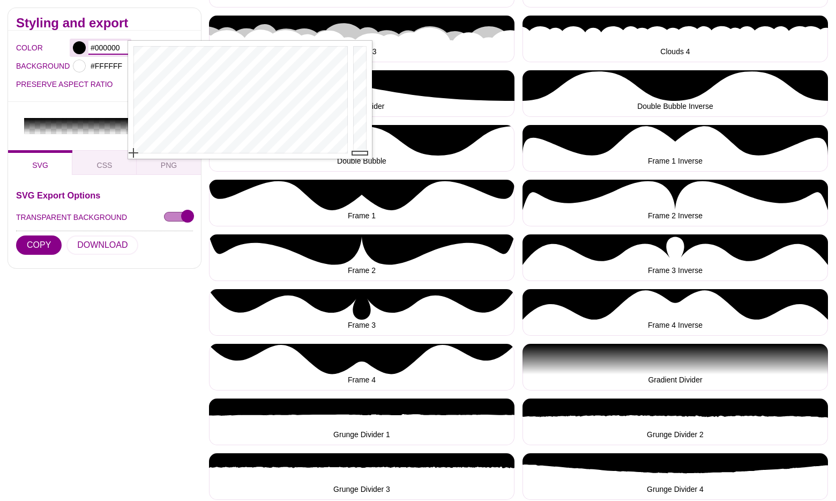
click at [102, 48] on input "#000000" at bounding box center [108, 48] width 40 height 14
paste input "334155"
type input "#334155"
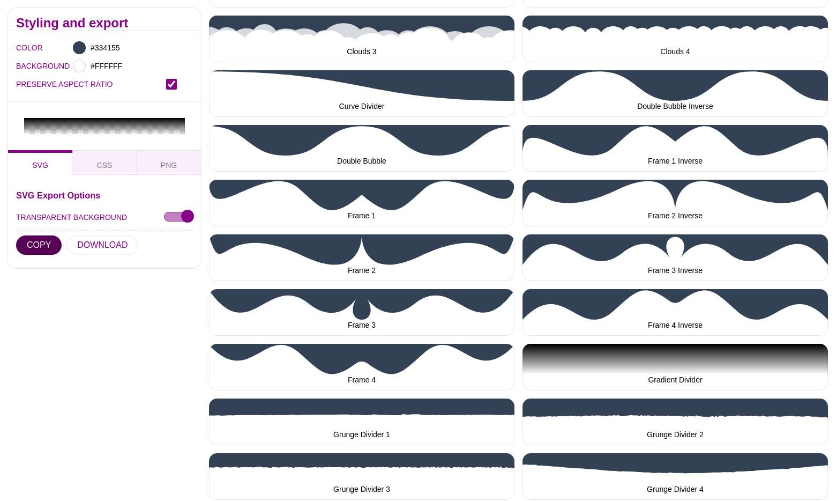
click at [50, 248] on button "COPY" at bounding box center [39, 244] width 46 height 19
click at [41, 246] on button "COPY" at bounding box center [39, 244] width 46 height 19
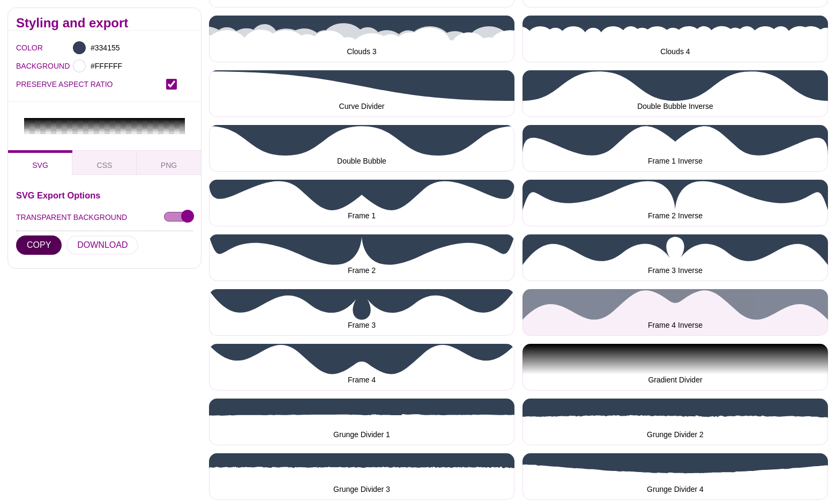
scroll to position [758, 0]
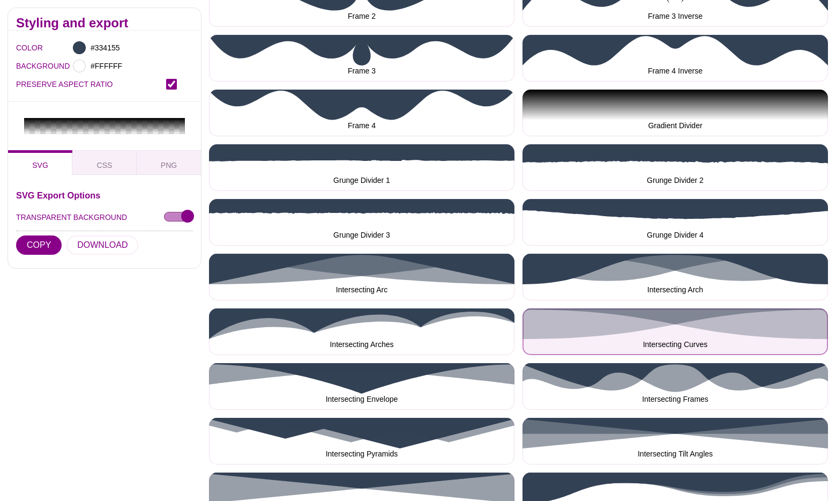
click at [707, 332] on button "Intersecting Curves" at bounding box center [676, 331] width 306 height 47
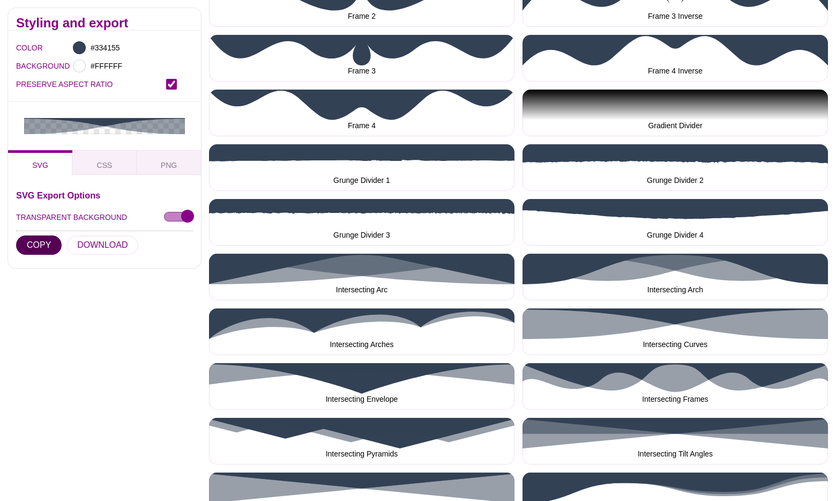
click at [47, 244] on button "COPY" at bounding box center [39, 244] width 46 height 19
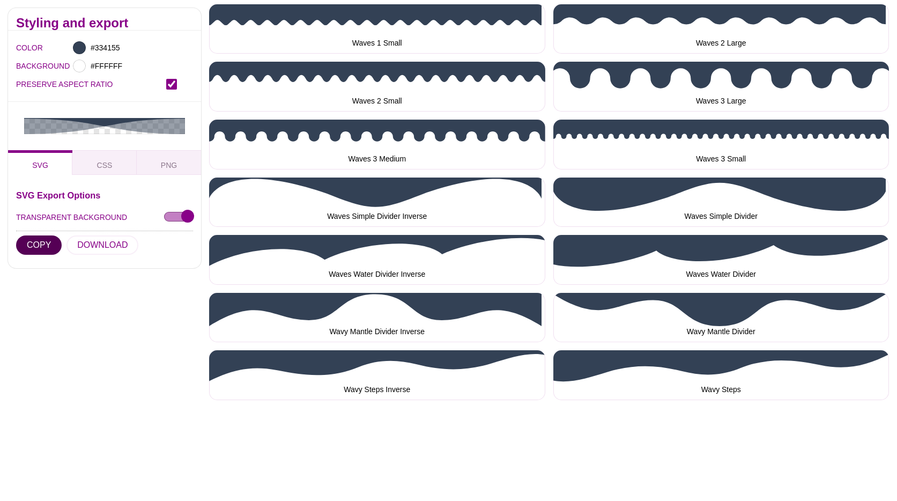
scroll to position [3471, 0]
